Goal: Transaction & Acquisition: Purchase product/service

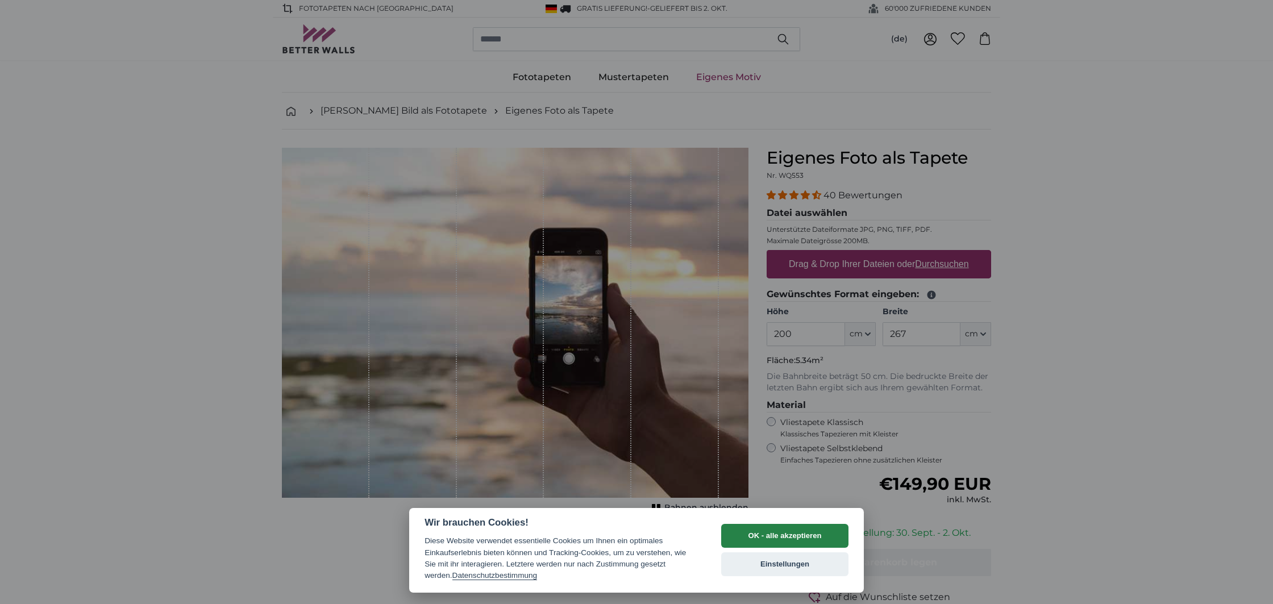
drag, startPoint x: 783, startPoint y: 540, endPoint x: 780, endPoint y: 549, distance: 9.7
click at [784, 541] on button "OK - alle akzeptieren" at bounding box center [784, 536] width 127 height 24
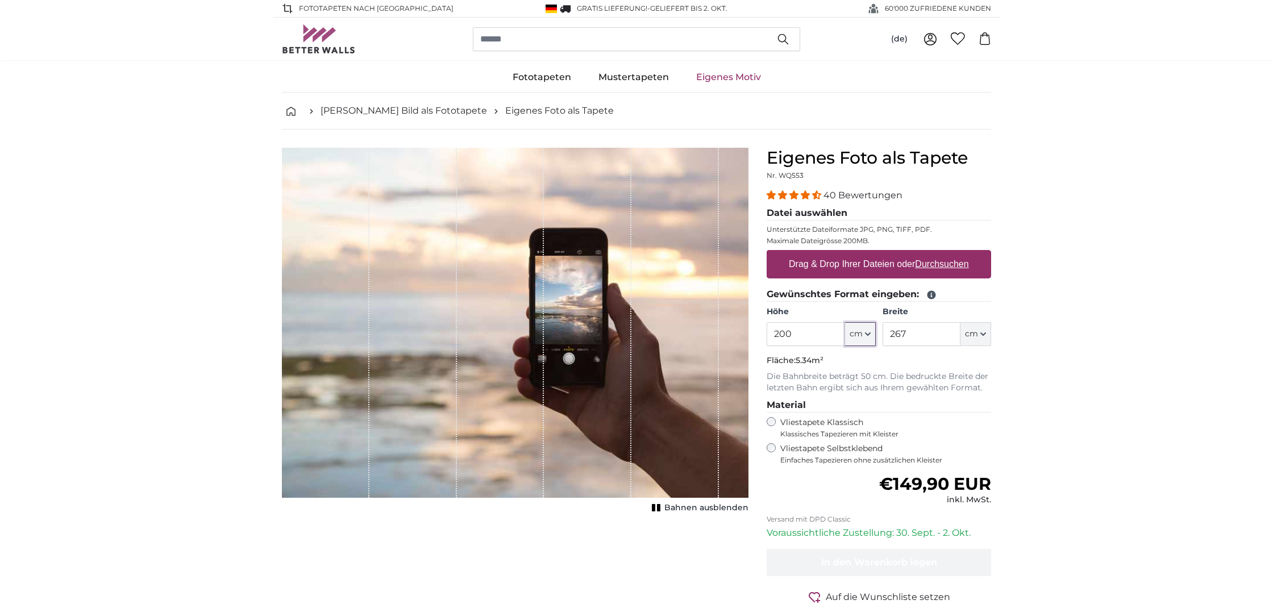
click at [869, 335] on icon "button" at bounding box center [868, 334] width 5 height 2
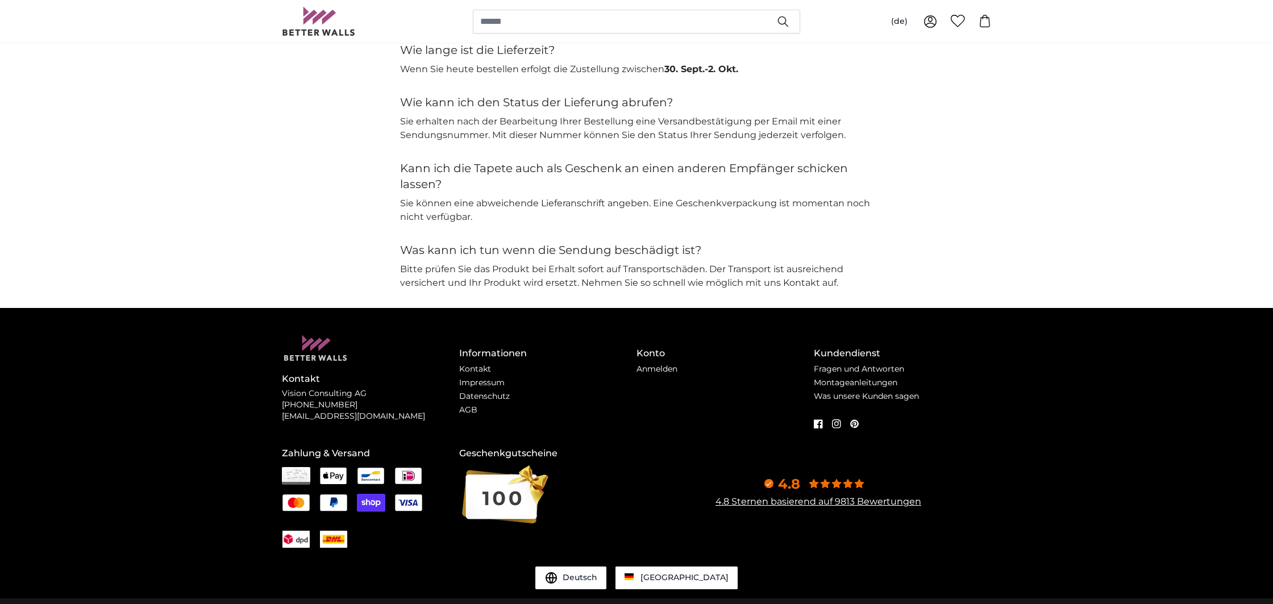
scroll to position [2627, 0]
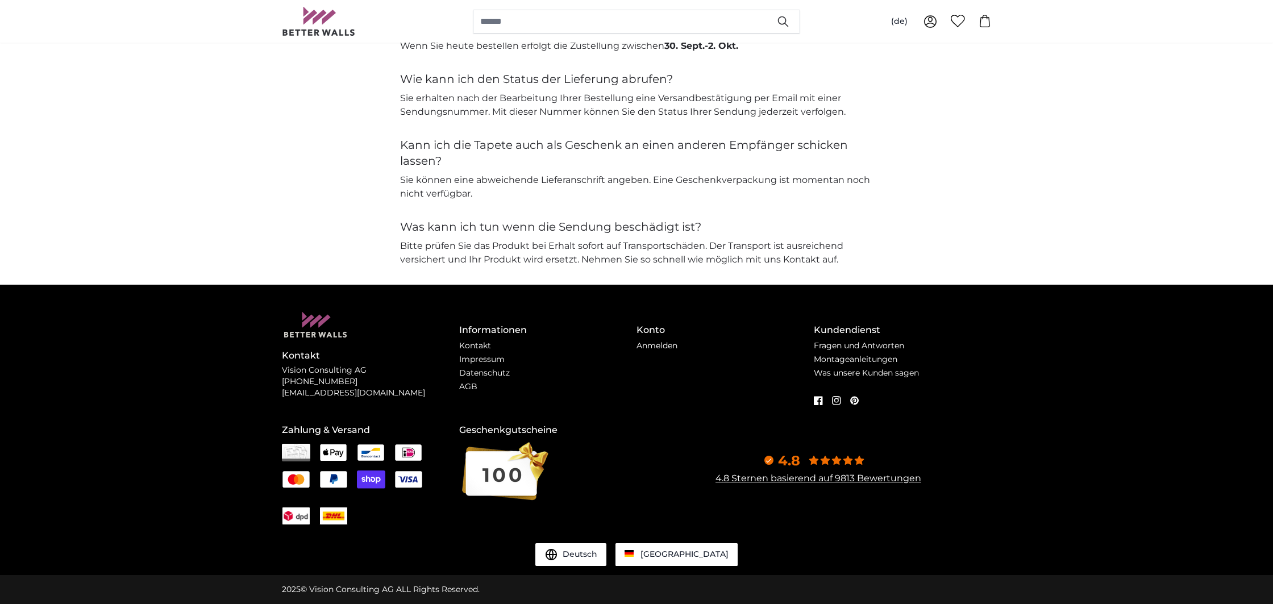
click at [293, 448] on img at bounding box center [296, 453] width 28 height 18
click at [302, 452] on img at bounding box center [296, 453] width 28 height 18
click at [289, 452] on img at bounding box center [296, 453] width 28 height 18
click at [303, 448] on img at bounding box center [296, 453] width 28 height 18
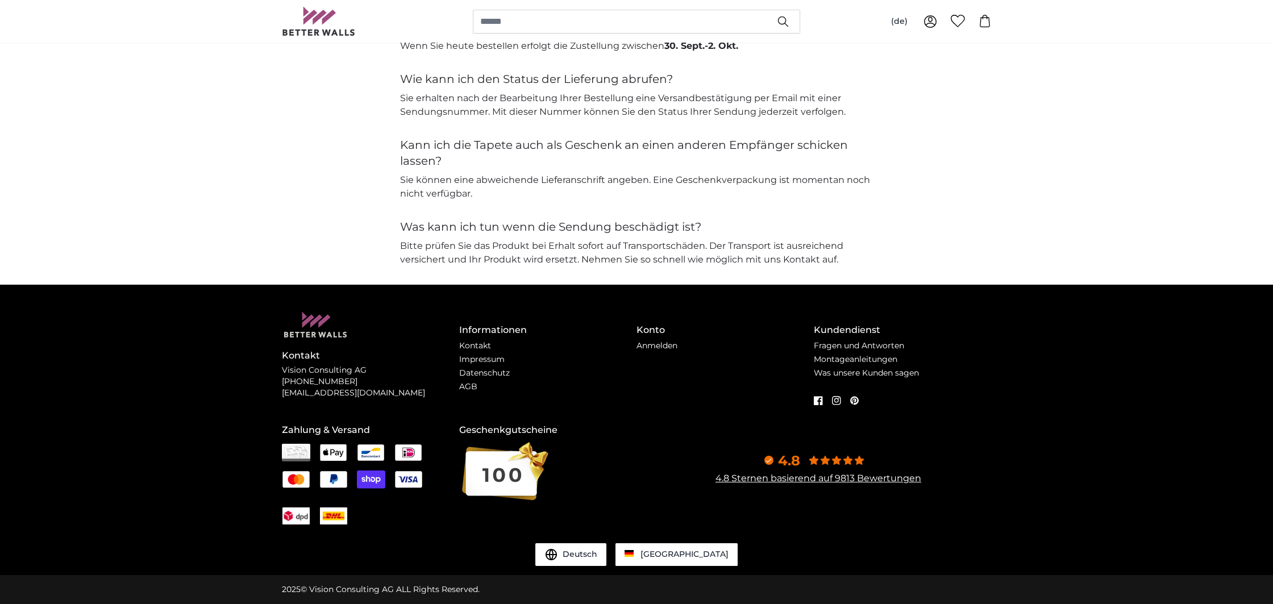
click at [295, 451] on img at bounding box center [296, 453] width 28 height 18
click at [293, 450] on img at bounding box center [296, 453] width 28 height 18
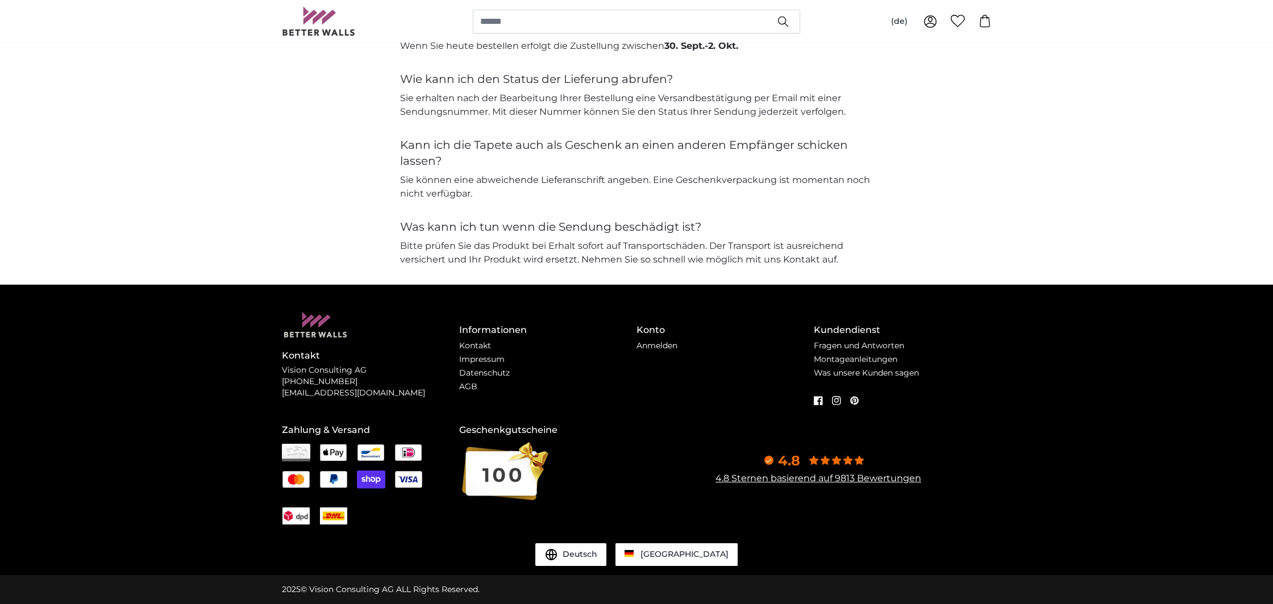
click at [293, 450] on img at bounding box center [296, 453] width 28 height 18
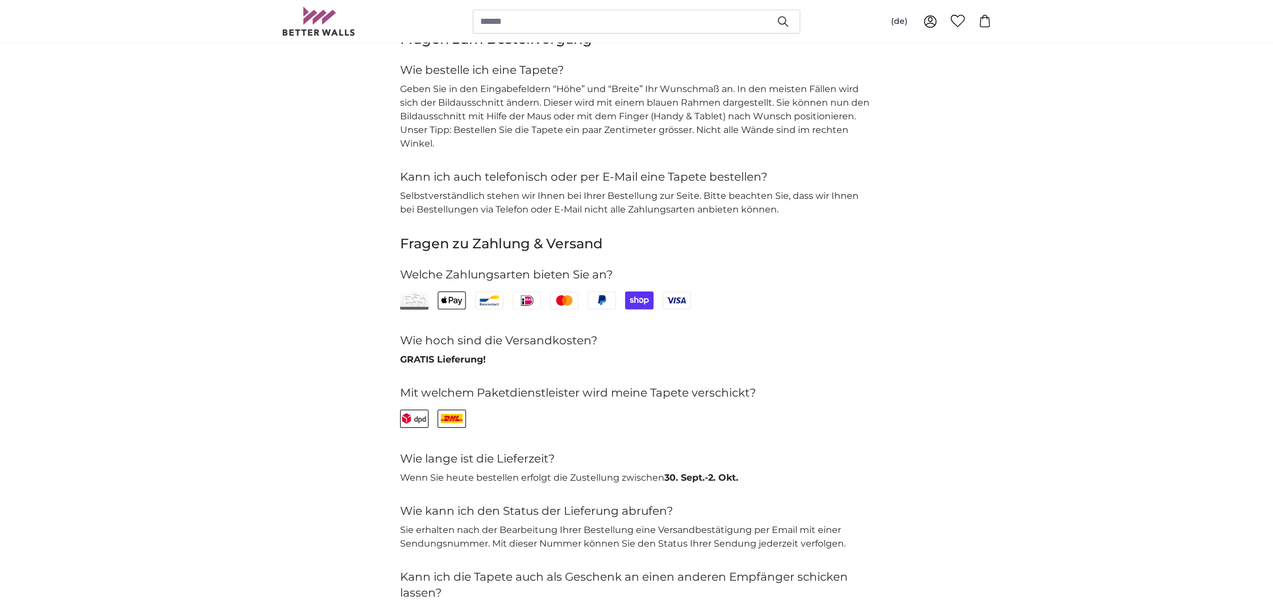
scroll to position [2195, 0]
click at [408, 305] on img at bounding box center [414, 300] width 28 height 18
click at [412, 294] on img at bounding box center [414, 300] width 28 height 18
click at [412, 294] on img at bounding box center [414, 299] width 28 height 18
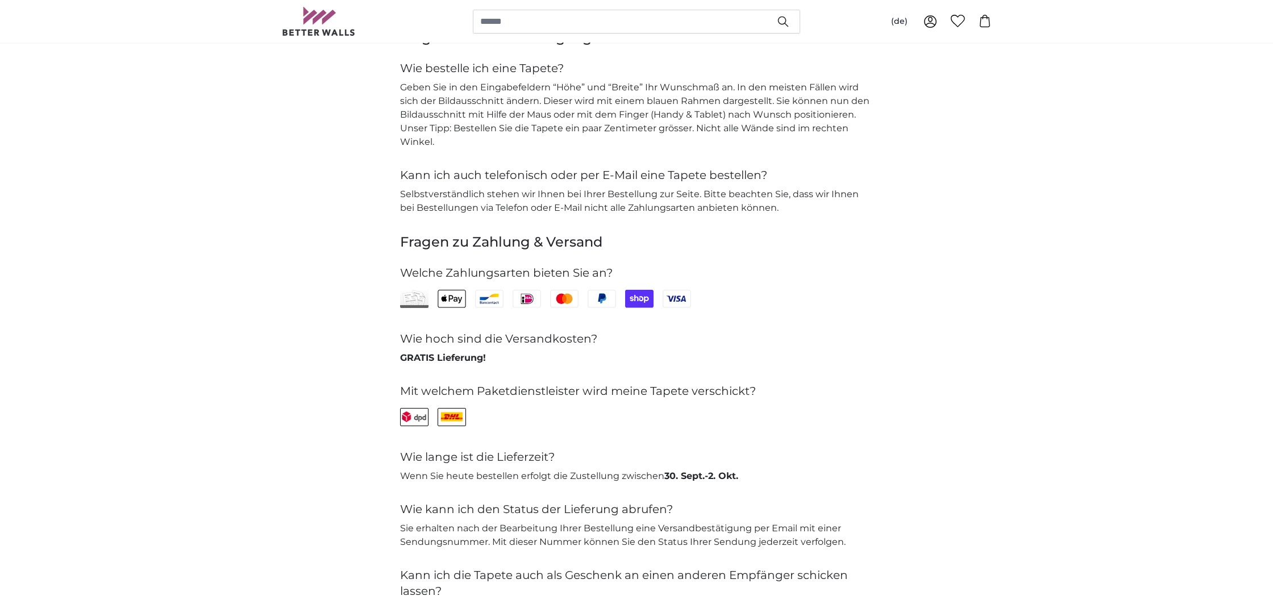
click at [452, 297] on icon at bounding box center [451, 299] width 5 height 6
click at [412, 302] on img at bounding box center [414, 299] width 28 height 18
click at [410, 297] on img at bounding box center [414, 299] width 28 height 18
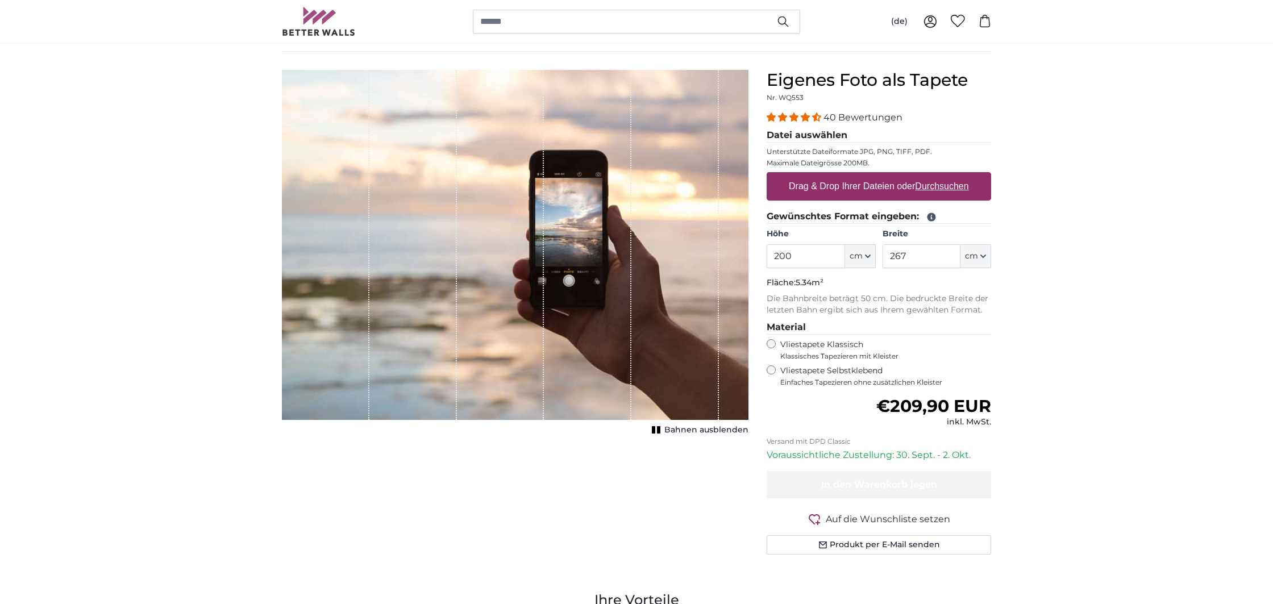
scroll to position [0, 0]
